Goal: Check status: Check status

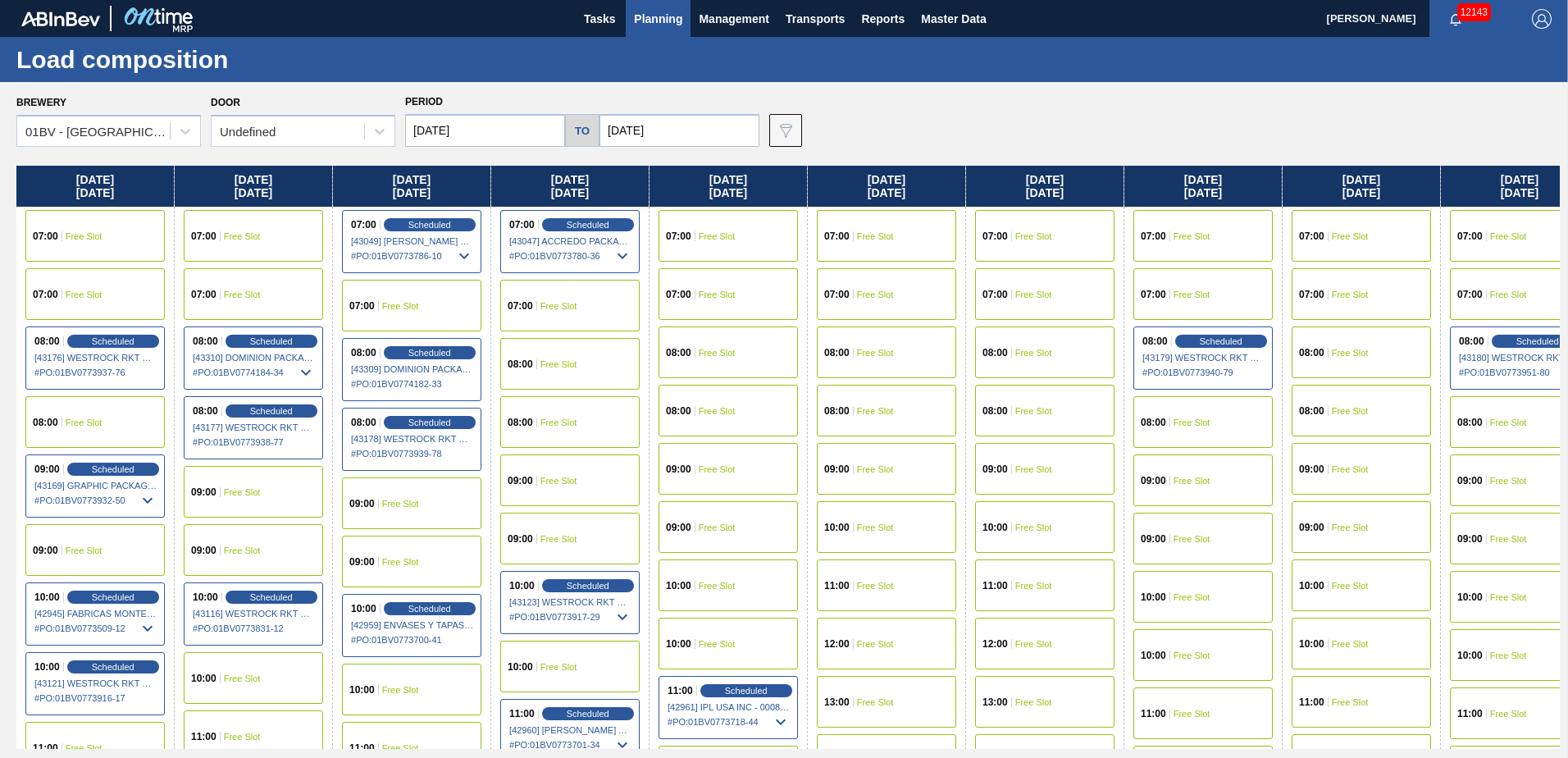
click at [482, 127] on input "[DATE]" at bounding box center [485, 130] width 160 height 33
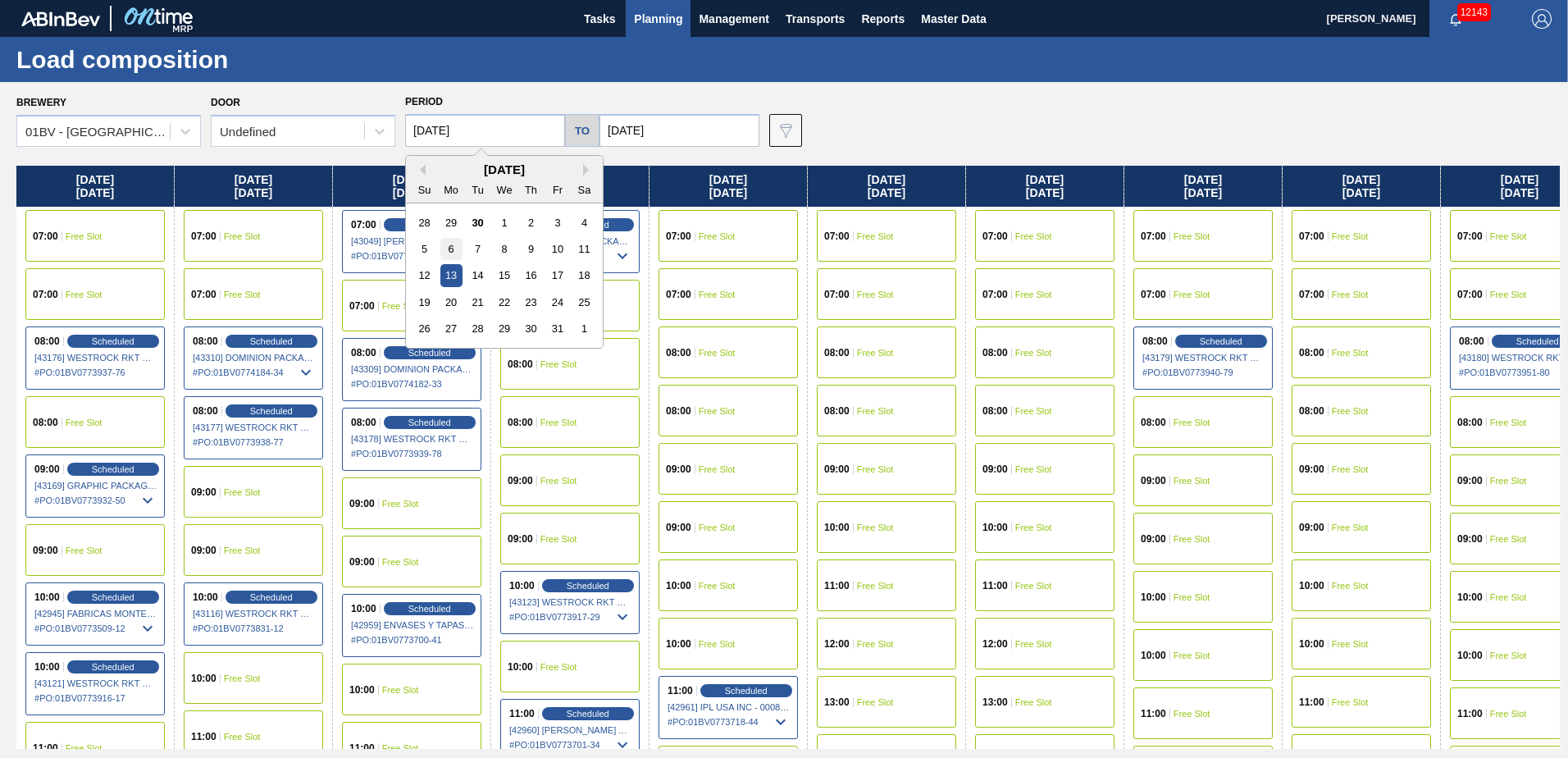
click at [453, 242] on div "6" at bounding box center [451, 249] width 22 height 22
type input "[DATE]"
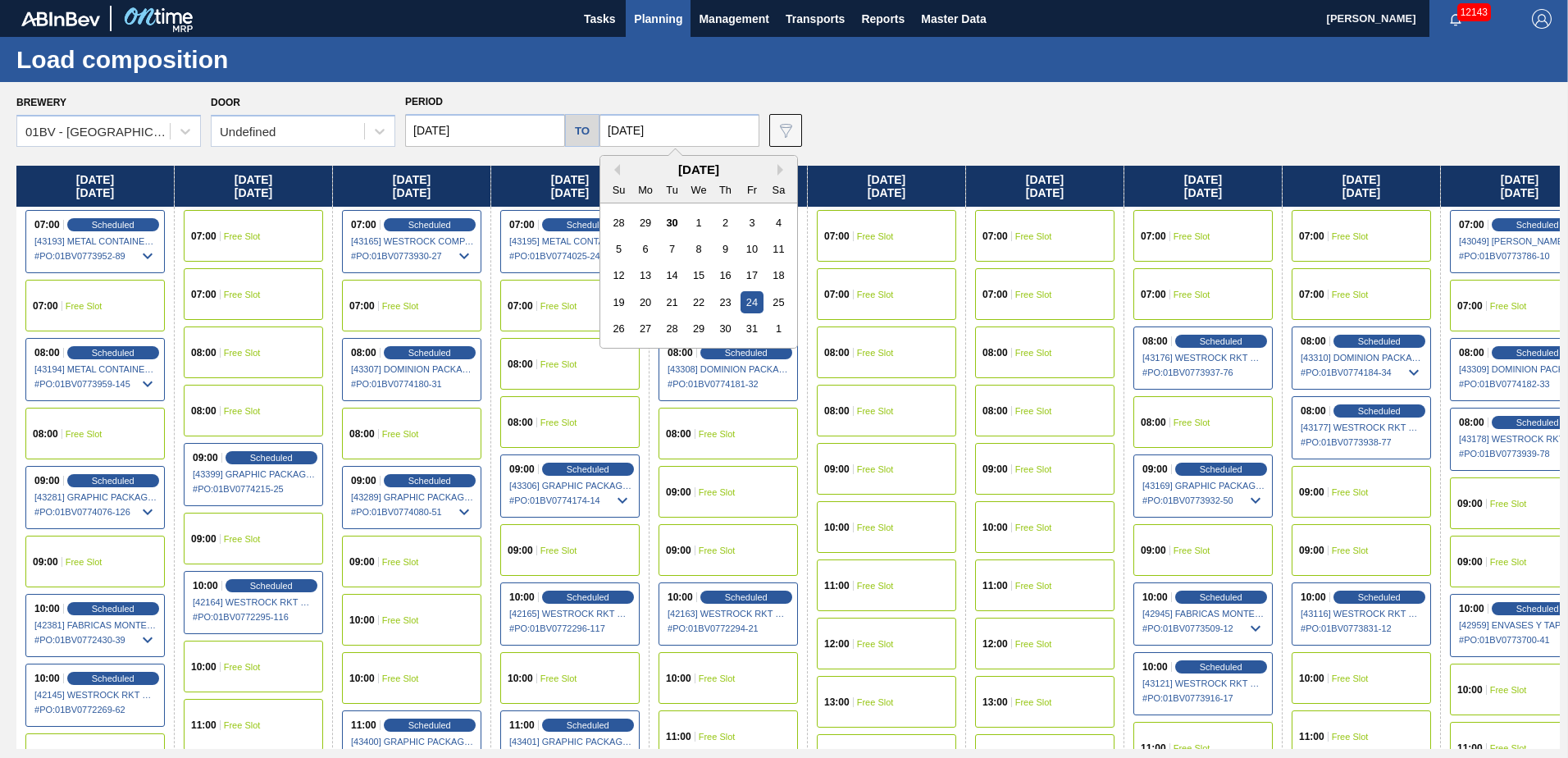
click at [667, 126] on input "[DATE]" at bounding box center [680, 130] width 160 height 33
click at [749, 250] on div "10" at bounding box center [752, 249] width 22 height 22
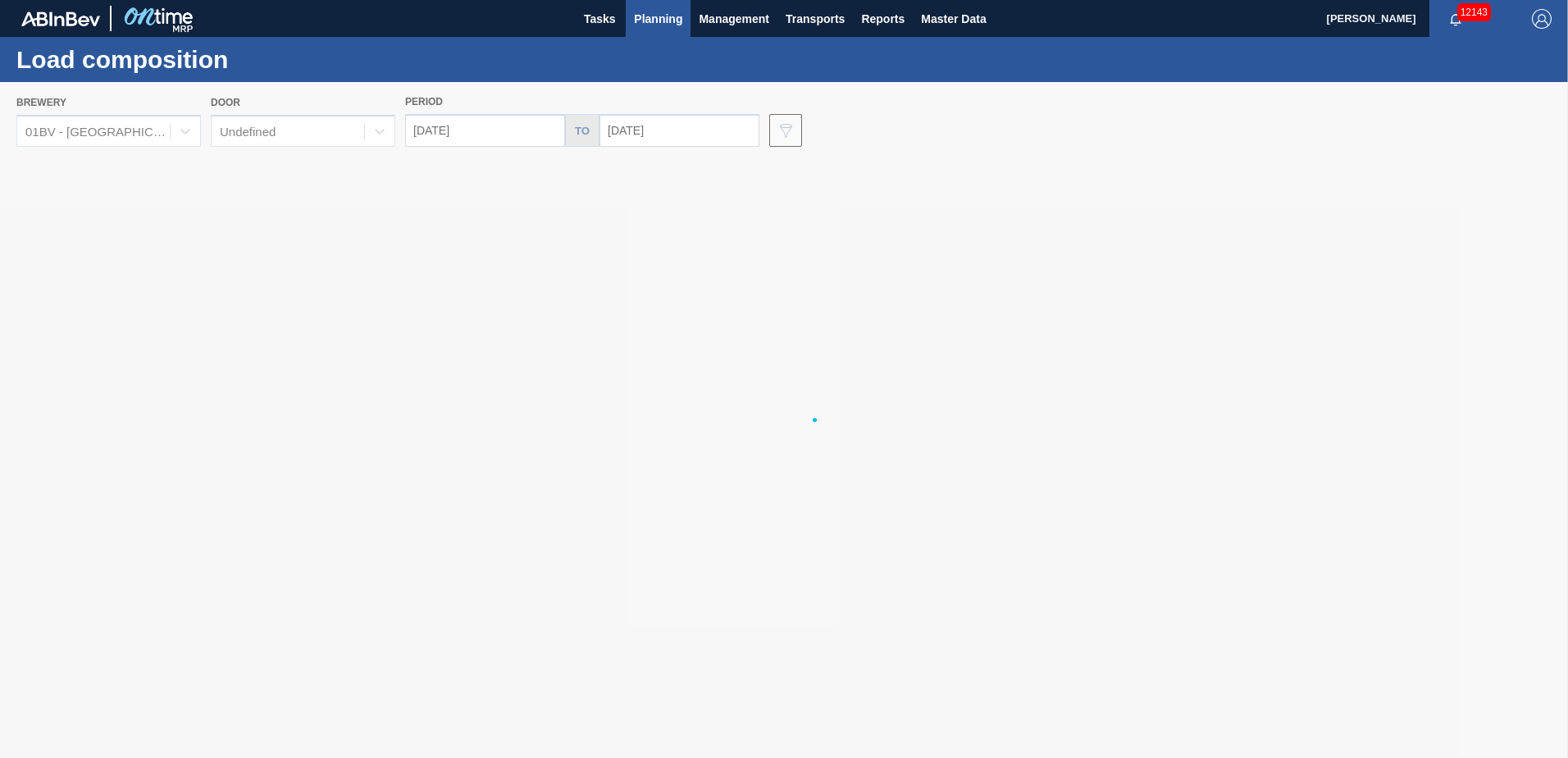
type input "[DATE]"
